Goal: Transaction & Acquisition: Book appointment/travel/reservation

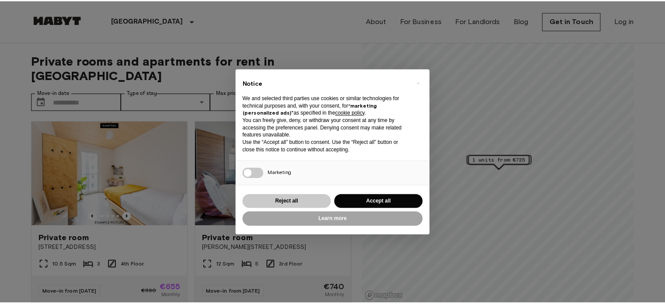
scroll to position [87, 0]
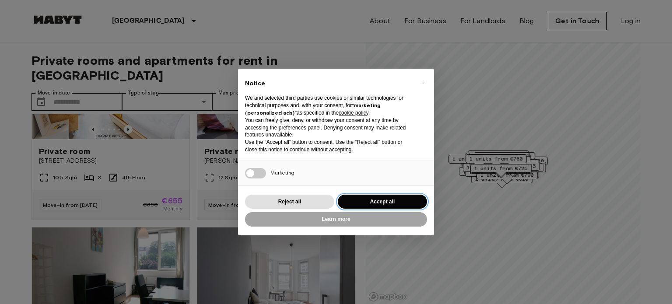
click at [357, 198] on button "Accept all" at bounding box center [382, 202] width 89 height 14
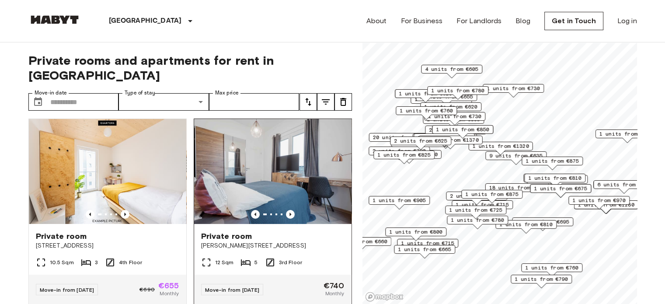
scroll to position [0, 0]
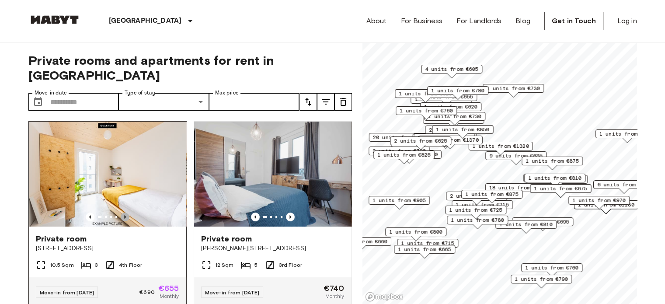
click at [124, 215] on icon "Previous image" at bounding box center [125, 216] width 2 height 3
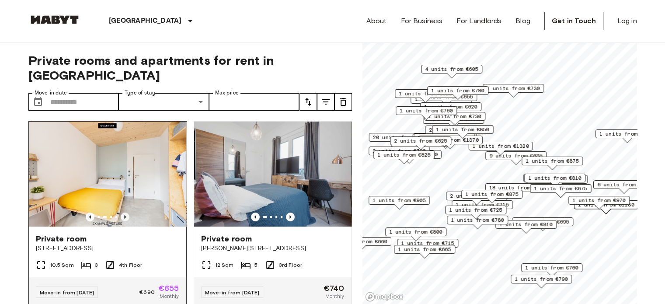
click at [124, 215] on icon "Previous image" at bounding box center [125, 216] width 2 height 3
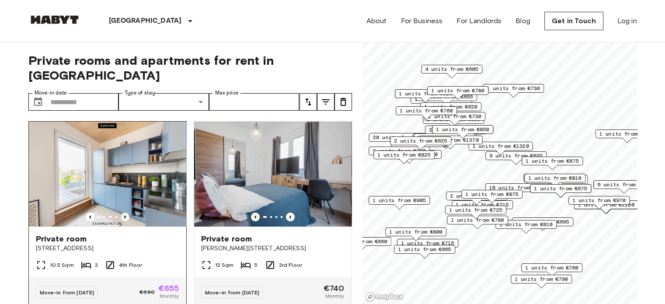
click at [124, 215] on icon "Previous image" at bounding box center [125, 216] width 2 height 3
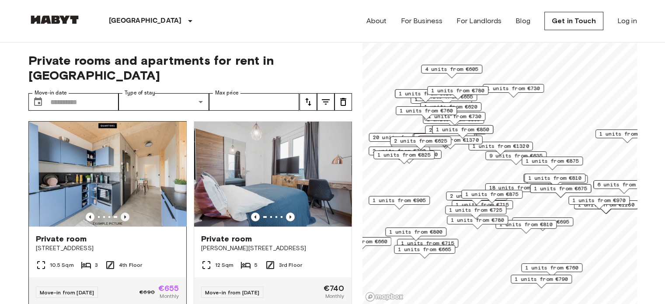
click at [124, 215] on icon "Previous image" at bounding box center [125, 216] width 2 height 3
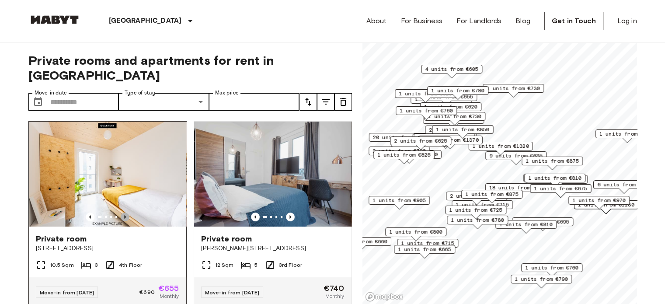
click at [124, 215] on icon "Previous image" at bounding box center [125, 216] width 2 height 3
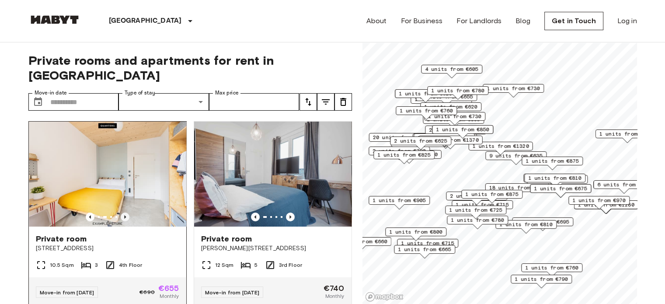
click at [124, 215] on icon "Previous image" at bounding box center [125, 216] width 2 height 3
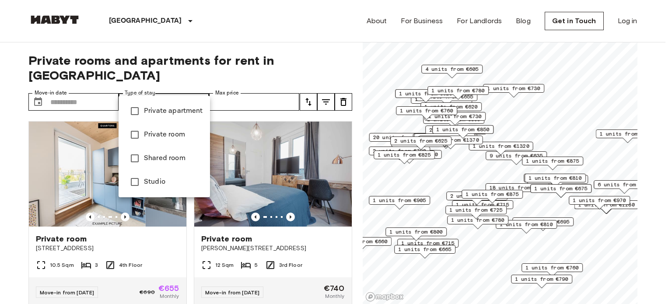
click at [158, 164] on li "Shared room" at bounding box center [164, 159] width 91 height 24
type input "**********"
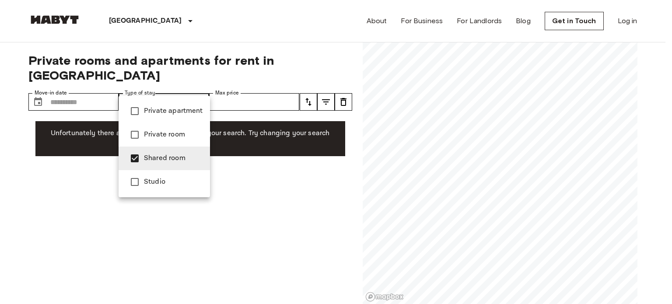
click at [215, 87] on div at bounding box center [336, 152] width 672 height 304
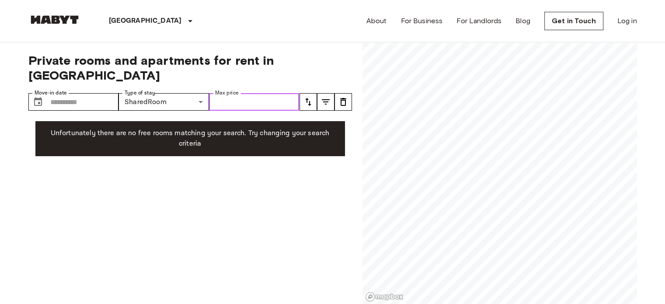
click at [235, 93] on input "Max price" at bounding box center [254, 101] width 91 height 17
click at [65, 93] on input "Move-in date" at bounding box center [84, 101] width 69 height 17
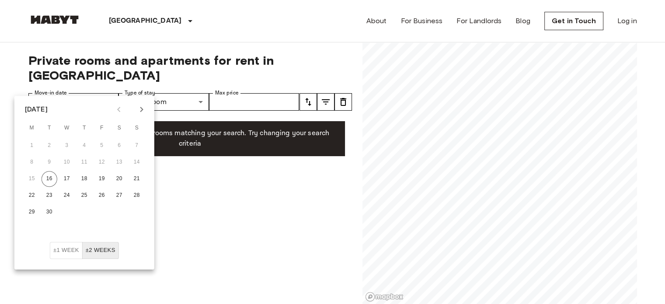
click at [182, 188] on div "**********" at bounding box center [190, 173] width 324 height 262
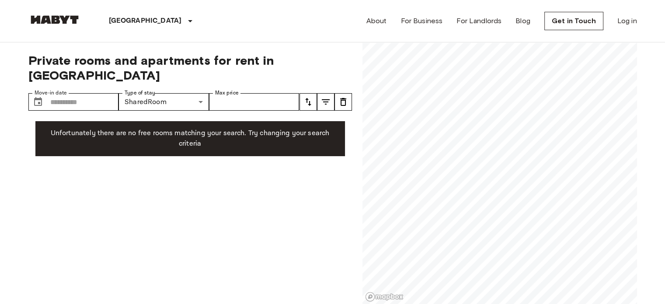
click at [307, 98] on icon "tune" at bounding box center [308, 102] width 6 height 8
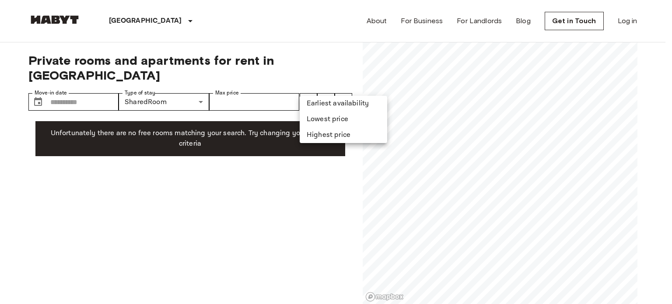
click at [306, 81] on div at bounding box center [336, 152] width 672 height 304
